Goal: Find specific page/section: Find specific page/section

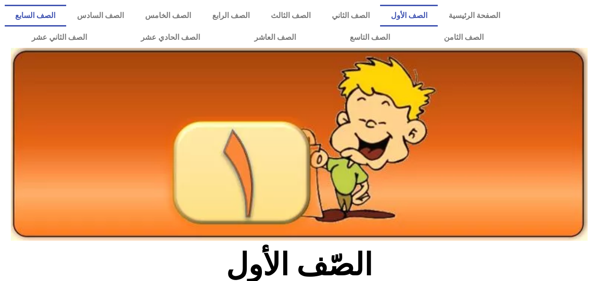
click at [66, 19] on link "الصف السابع" at bounding box center [36, 16] width 62 height 22
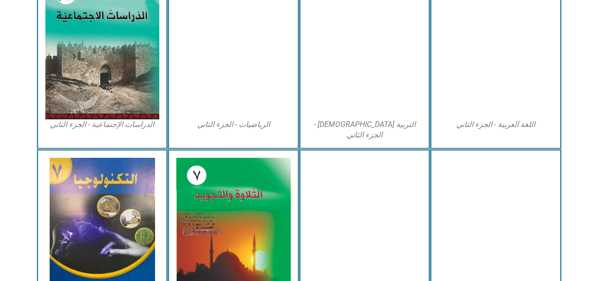
scroll to position [509, 0]
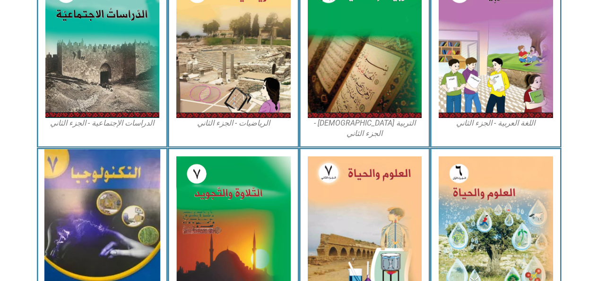
click at [123, 249] on img at bounding box center [102, 227] width 116 height 156
click at [131, 240] on img at bounding box center [102, 227] width 116 height 156
click at [127, 236] on img at bounding box center [102, 227] width 116 height 156
click at [131, 225] on img at bounding box center [102, 227] width 116 height 156
click at [136, 229] on img at bounding box center [102, 227] width 116 height 156
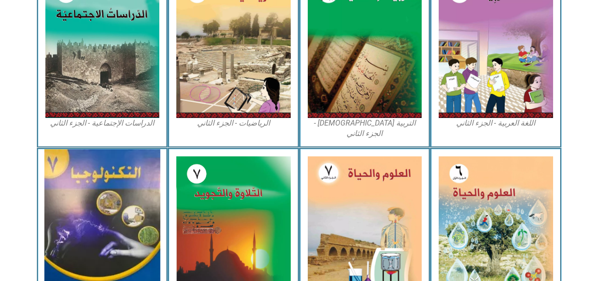
click at [132, 228] on img at bounding box center [102, 227] width 116 height 156
click at [134, 228] on img at bounding box center [102, 227] width 116 height 156
click at [137, 233] on img at bounding box center [102, 227] width 116 height 156
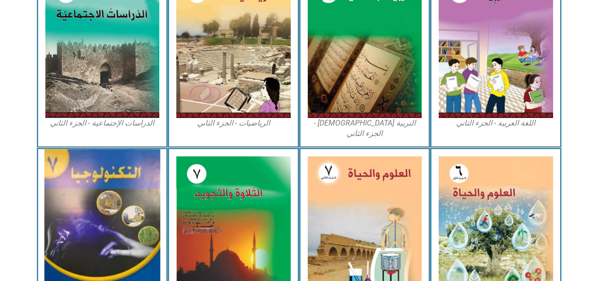
click at [137, 233] on img at bounding box center [102, 227] width 116 height 156
click at [140, 240] on img at bounding box center [102, 227] width 116 height 156
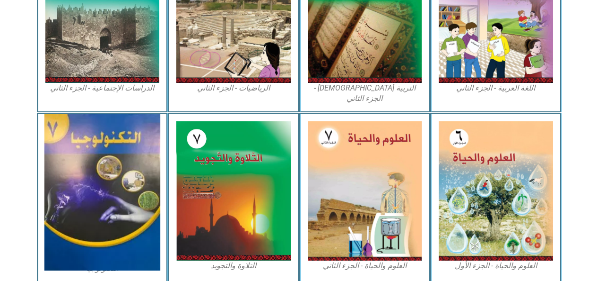
scroll to position [563, 0]
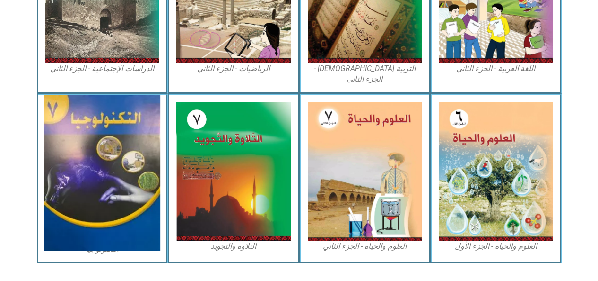
click at [123, 185] on img at bounding box center [102, 173] width 116 height 156
click at [124, 185] on img at bounding box center [102, 173] width 116 height 156
click at [126, 185] on img at bounding box center [102, 173] width 116 height 156
click at [124, 187] on img at bounding box center [102, 173] width 116 height 156
click at [116, 200] on img at bounding box center [102, 173] width 116 height 156
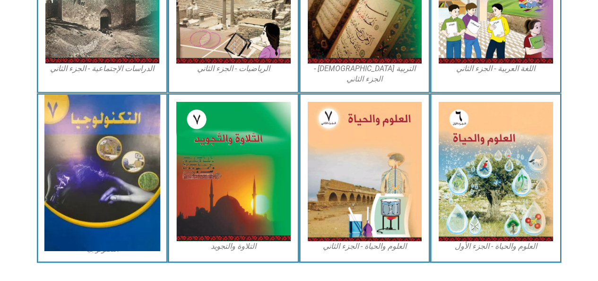
click at [123, 195] on img at bounding box center [102, 173] width 116 height 156
click at [126, 199] on img at bounding box center [102, 173] width 116 height 156
click at [116, 132] on img at bounding box center [102, 173] width 116 height 156
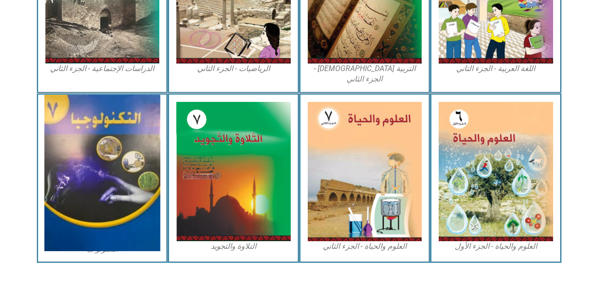
click at [114, 136] on img at bounding box center [102, 173] width 116 height 156
click at [114, 141] on img at bounding box center [102, 173] width 116 height 156
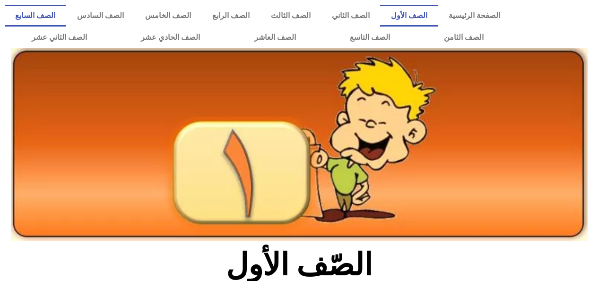
click at [66, 26] on link "الصف السابع" at bounding box center [36, 16] width 62 height 22
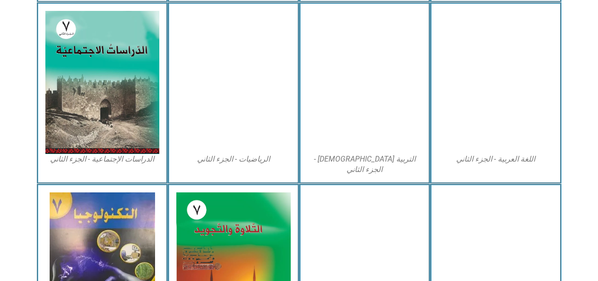
scroll to position [475, 0]
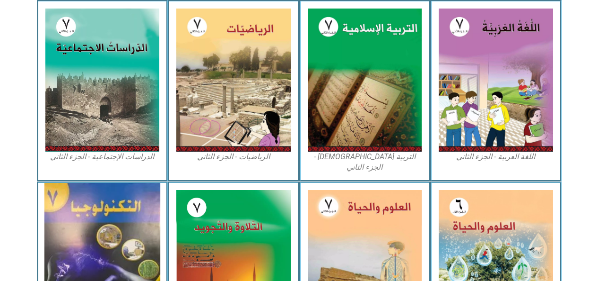
click at [124, 240] on img at bounding box center [102, 261] width 116 height 156
click at [124, 234] on img at bounding box center [102, 261] width 116 height 156
click at [137, 237] on img at bounding box center [102, 261] width 116 height 156
click at [137, 249] on img at bounding box center [102, 261] width 116 height 156
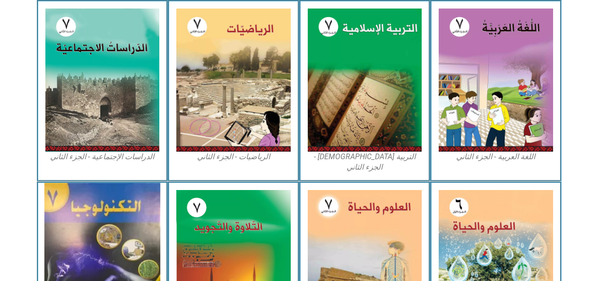
click at [140, 252] on img at bounding box center [102, 261] width 116 height 156
click at [142, 251] on img at bounding box center [102, 261] width 116 height 156
click at [136, 245] on img at bounding box center [102, 261] width 116 height 156
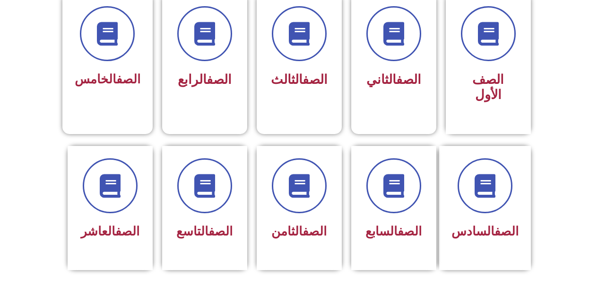
scroll to position [290, 0]
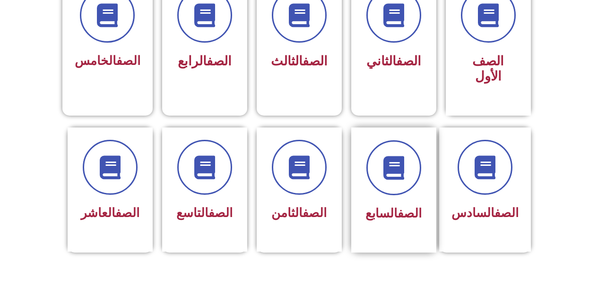
click at [398, 206] on link "الصف" at bounding box center [410, 213] width 24 height 14
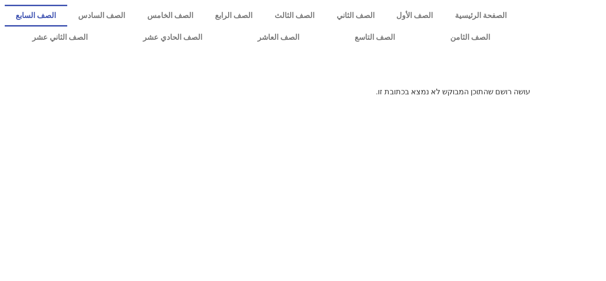
click at [67, 18] on link "الصف السابع" at bounding box center [36, 16] width 62 height 22
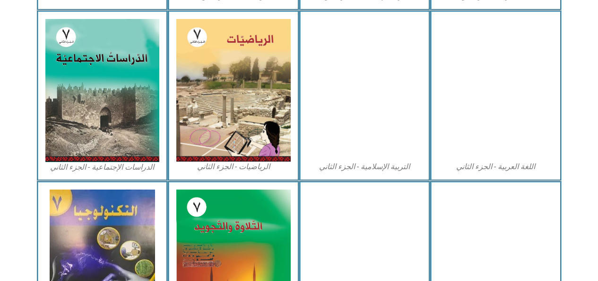
scroll to position [472, 0]
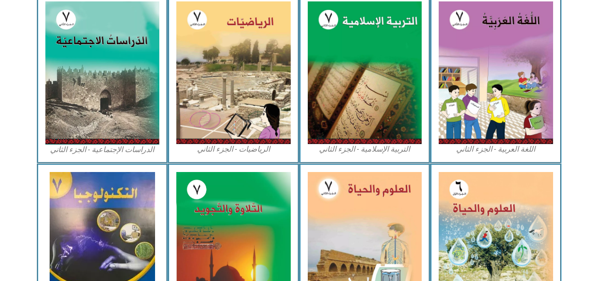
click at [109, 221] on img at bounding box center [103, 243] width 106 height 142
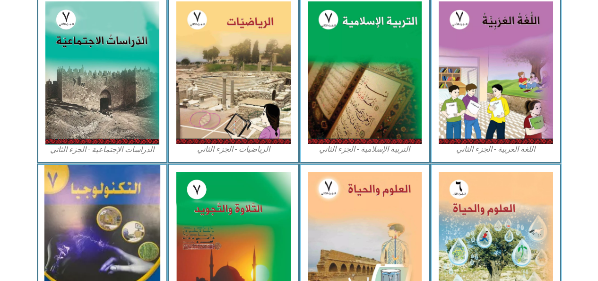
click at [135, 242] on img at bounding box center [102, 243] width 116 height 156
